Goal: Participate in discussion: Answer question/provide support

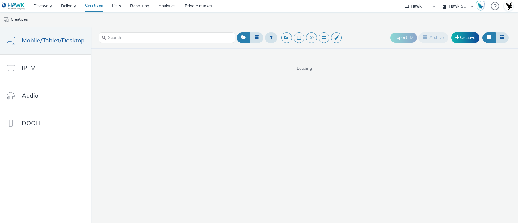
select select "11a7df10-284f-415c-b52a-427acf4c31ae"
select select "23ac11bc-76f7-45aa-bb6e-913a84dd47ea"
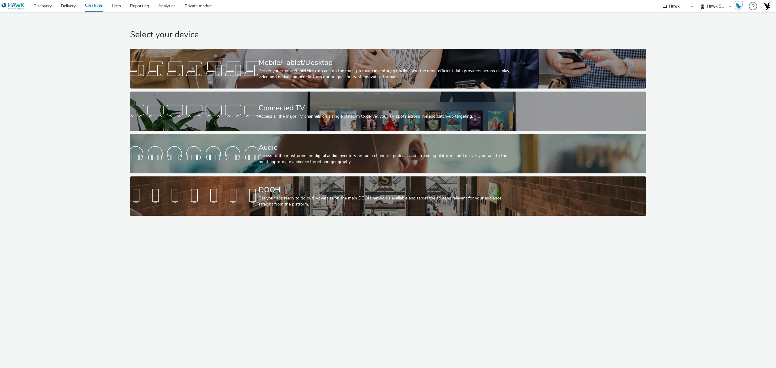
select select "11a7df10-284f-415c-b52a-427acf4c31ae"
select select "23ac11bc-76f7-45aa-bb6e-913a84dd47ea"
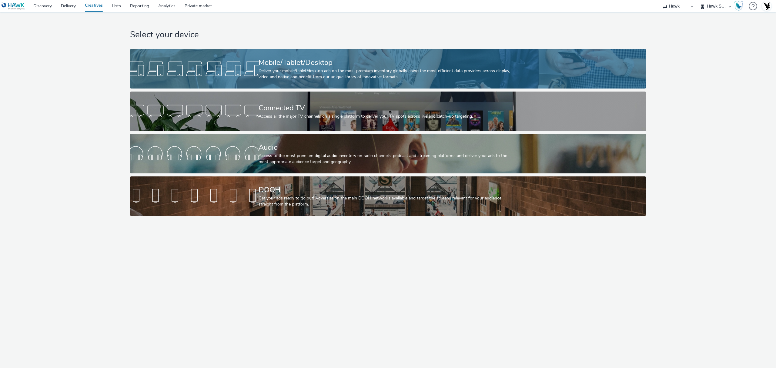
click at [302, 73] on div "Deliver your mobile/tablet/desktop ads on the most premium inventory globally u…" at bounding box center [387, 74] width 257 height 12
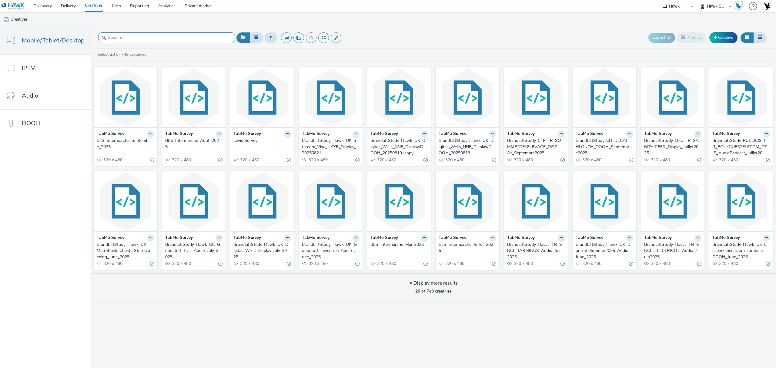
click at [160, 39] on input "text" at bounding box center [167, 37] width 136 height 11
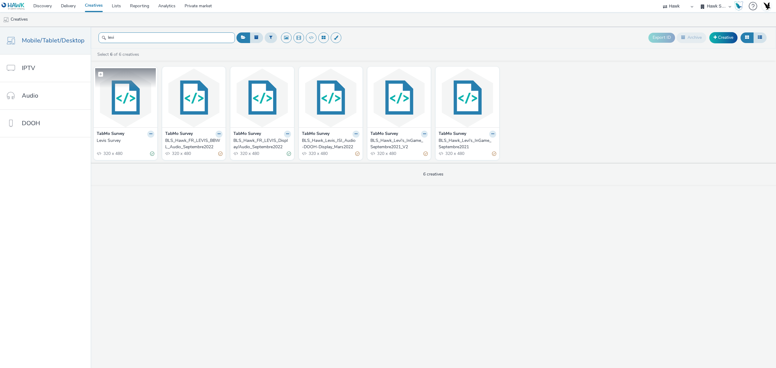
type input "levi"
click at [124, 103] on img at bounding box center [125, 97] width 61 height 59
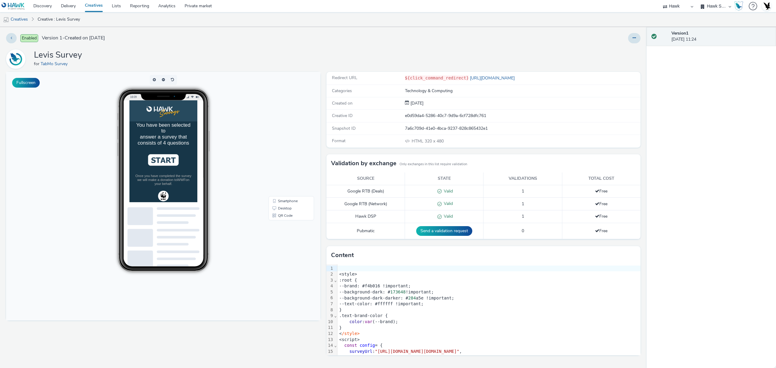
click at [191, 185] on img at bounding box center [178, 185] width 44 height 16
click at [191, 199] on li "Female" at bounding box center [177, 190] width 82 height 17
click at [187, 204] on li "35-44" at bounding box center [177, 202] width 82 height 17
click at [188, 192] on div "M&S" at bounding box center [177, 190] width 67 height 7
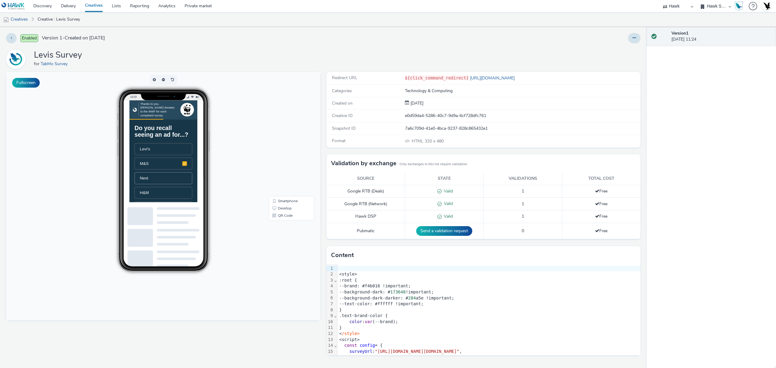
click at [175, 215] on div "Next" at bounding box center [177, 211] width 67 height 7
click at [178, 160] on div "Levi's" at bounding box center [177, 158] width 67 height 7
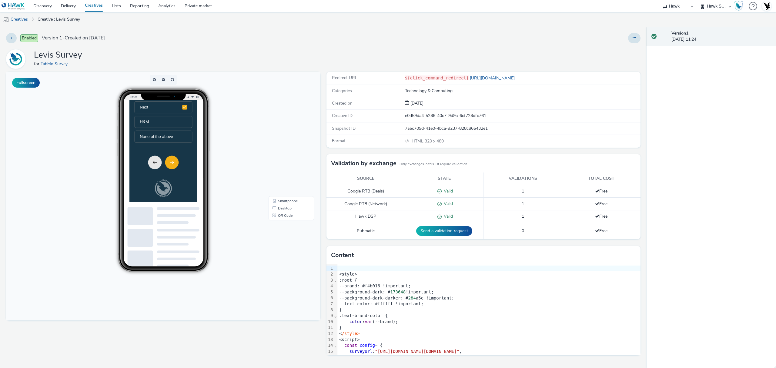
click at [187, 192] on icon "Next" at bounding box center [189, 189] width 7 height 7
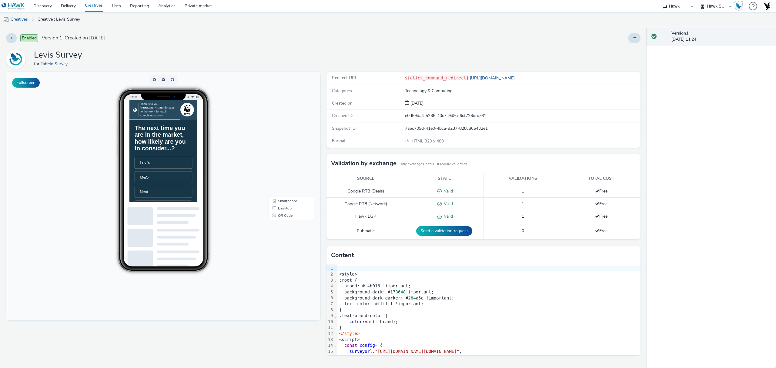
scroll to position [86, 0]
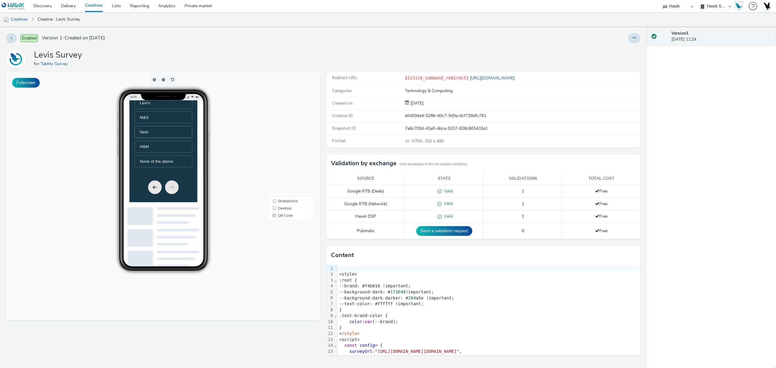
click at [197, 149] on div "Next" at bounding box center [177, 145] width 67 height 7
click at [182, 234] on button "Next" at bounding box center [189, 224] width 19 height 19
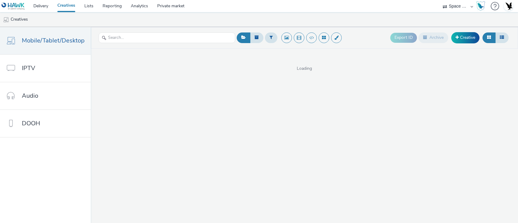
select select "76ad0396-c468-4d1d-af63-4d32e1bf98e8"
select select "47c37c18-910e-43a3-bb91-a2beb2847406"
select select "b1b940d3-d05b-48b5-821e-f328c33b988b"
